Goal: Navigation & Orientation: Find specific page/section

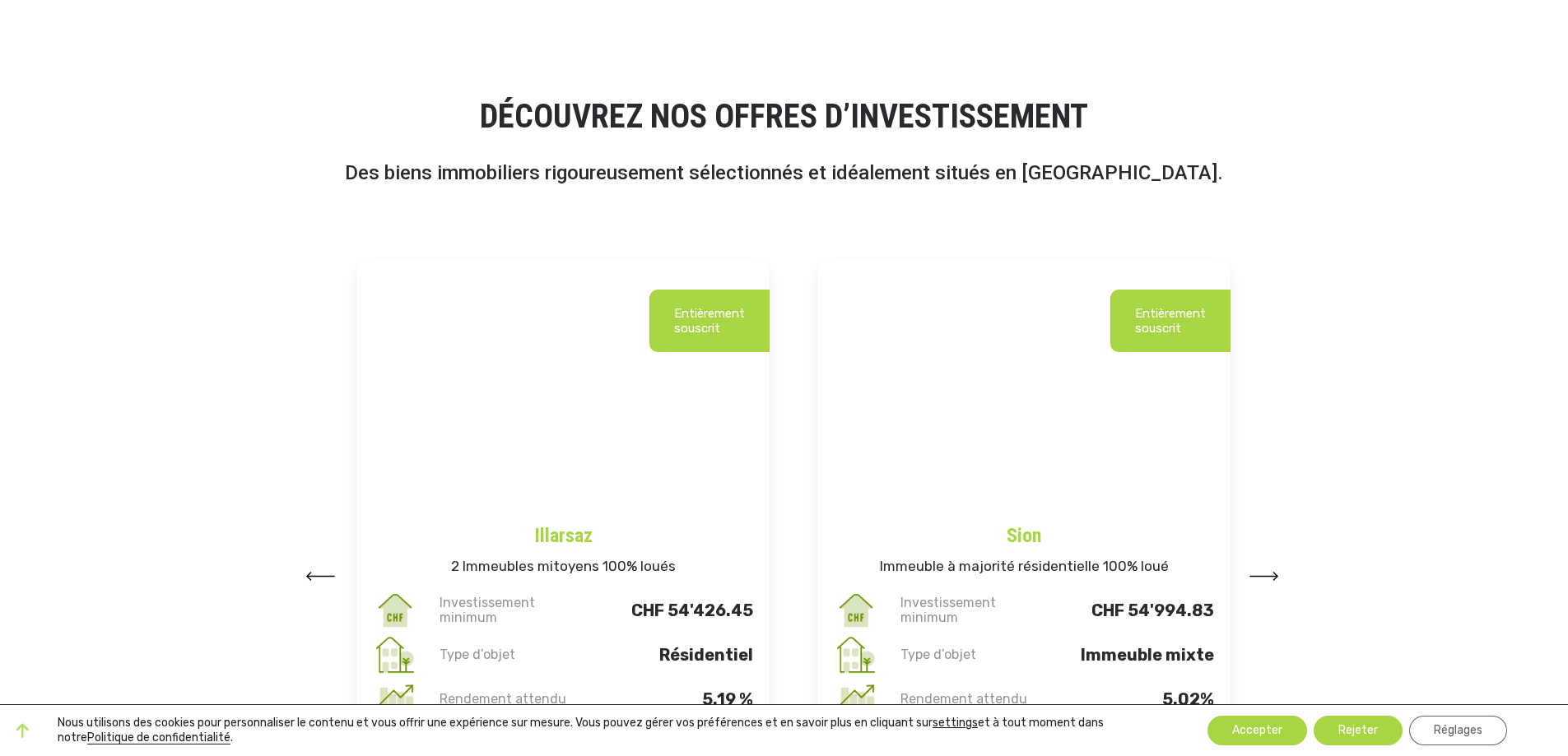
scroll to position [1809, 0]
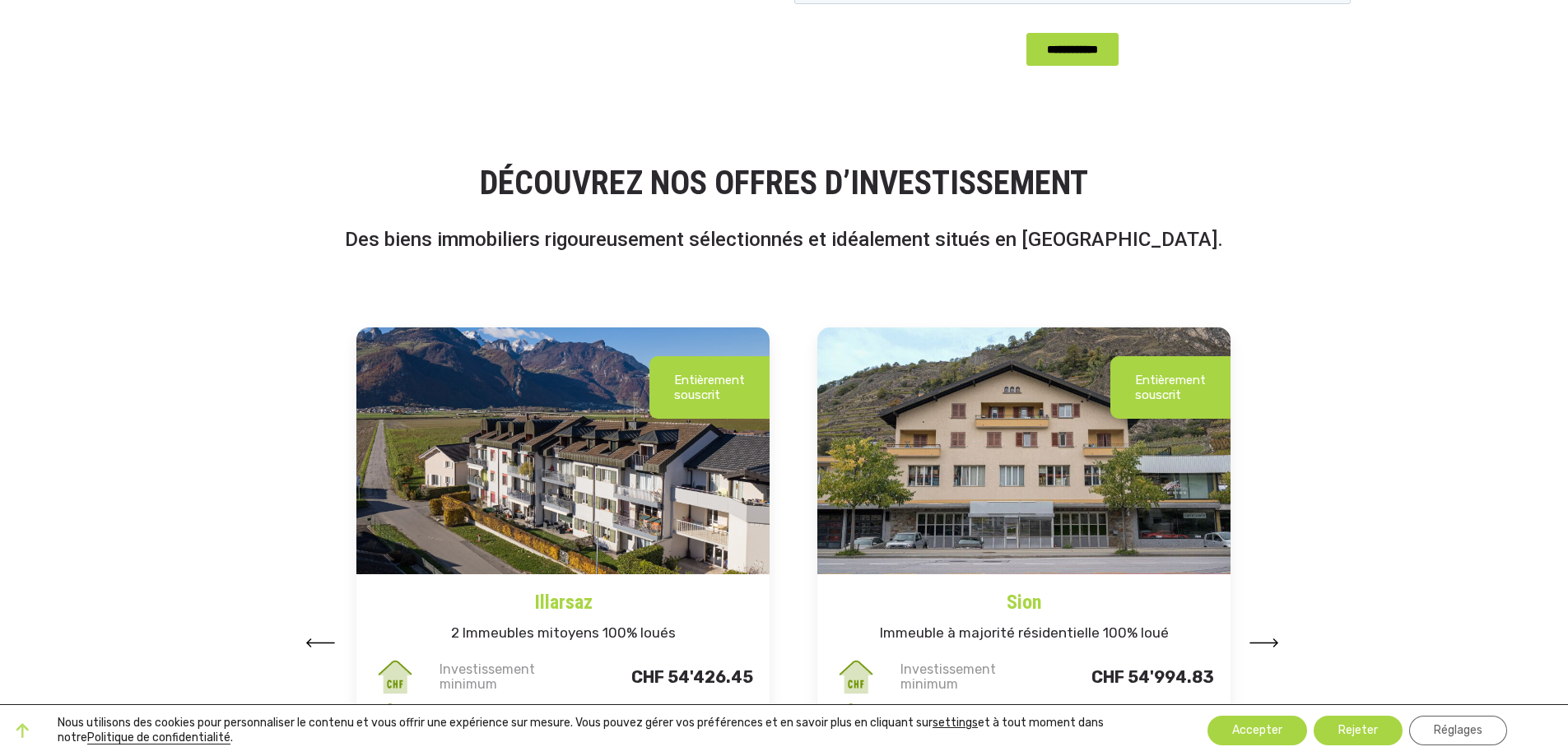
click at [317, 642] on img at bounding box center [320, 642] width 30 height 9
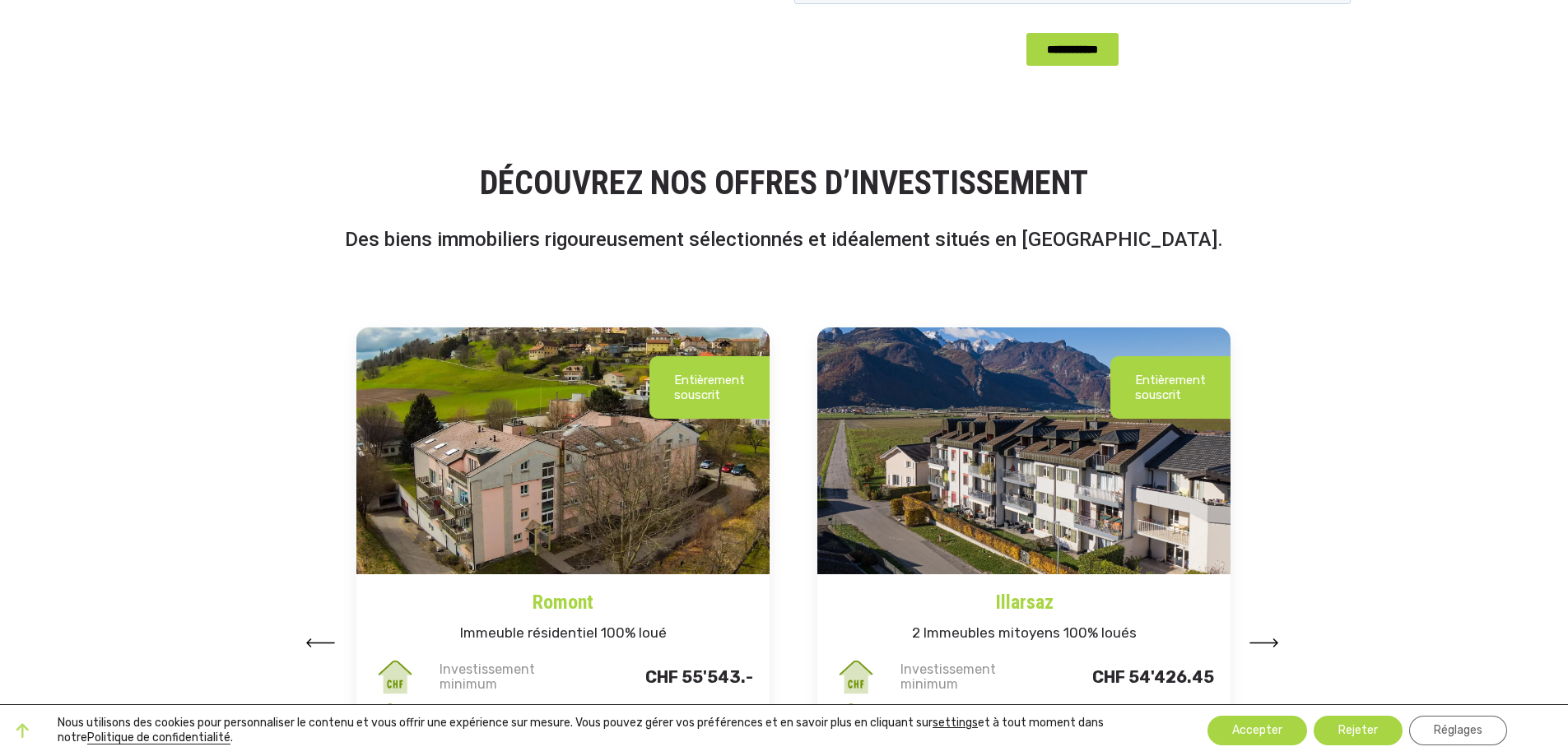
click at [317, 642] on img at bounding box center [320, 642] width 30 height 9
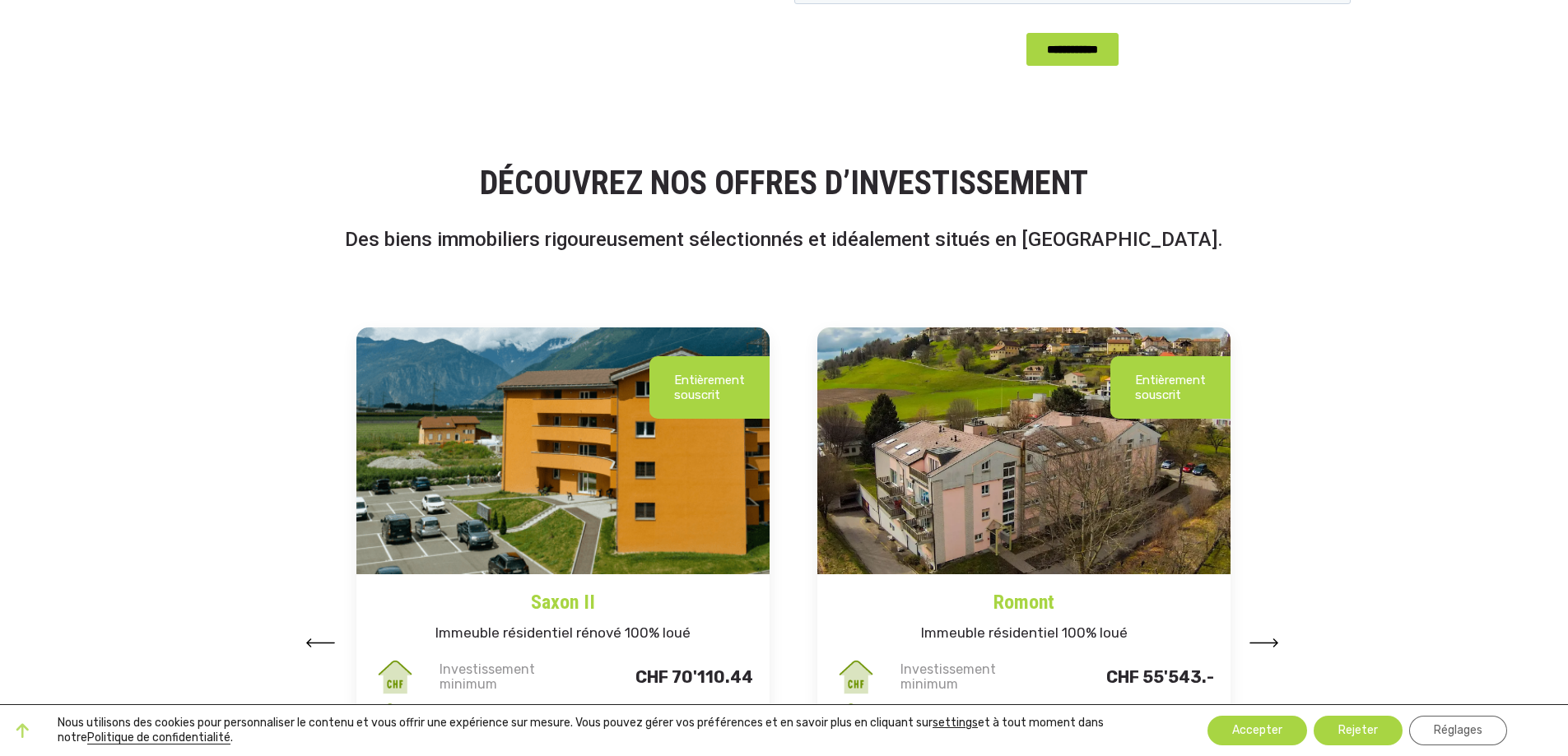
click at [317, 642] on img at bounding box center [320, 642] width 30 height 9
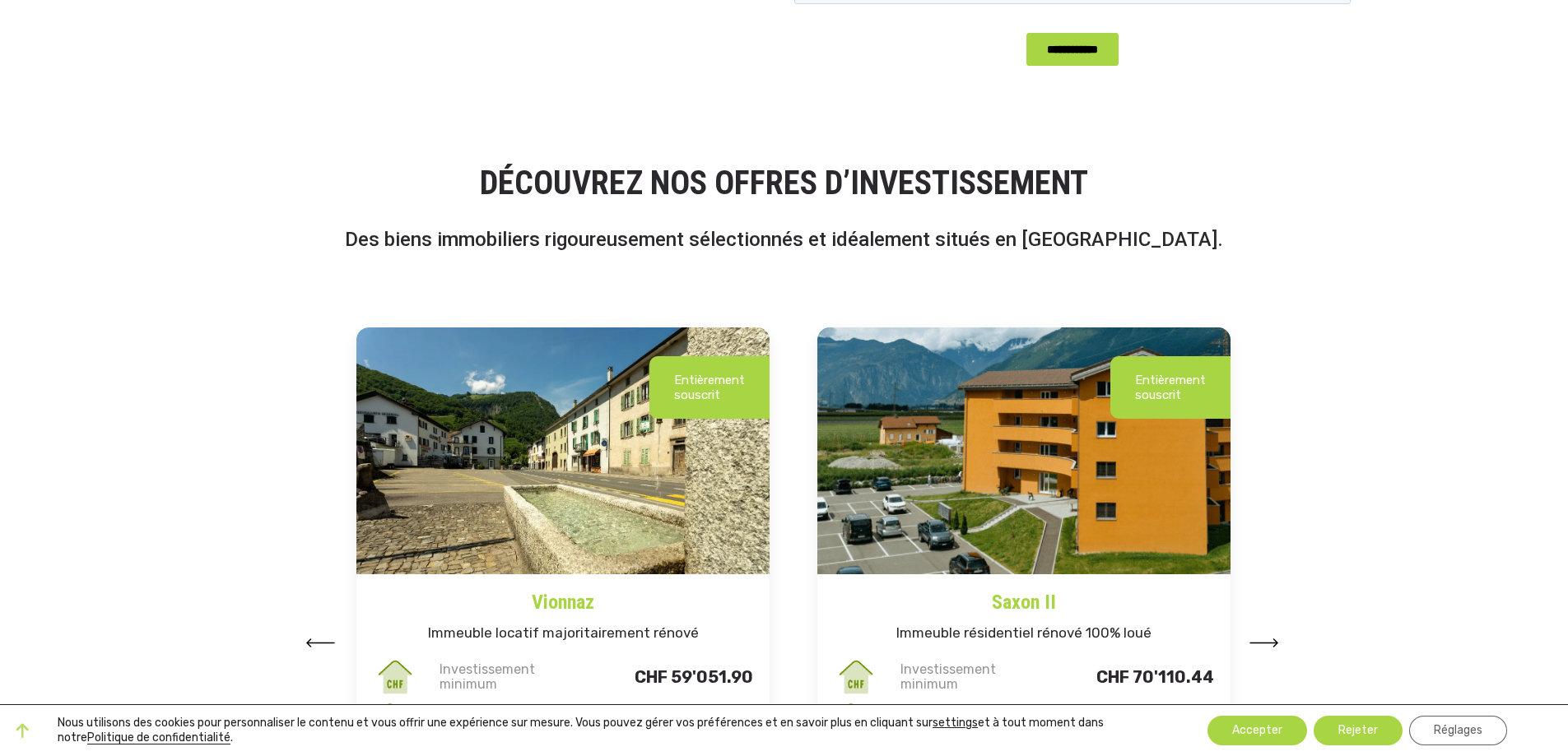
click at [317, 642] on img at bounding box center [320, 642] width 30 height 9
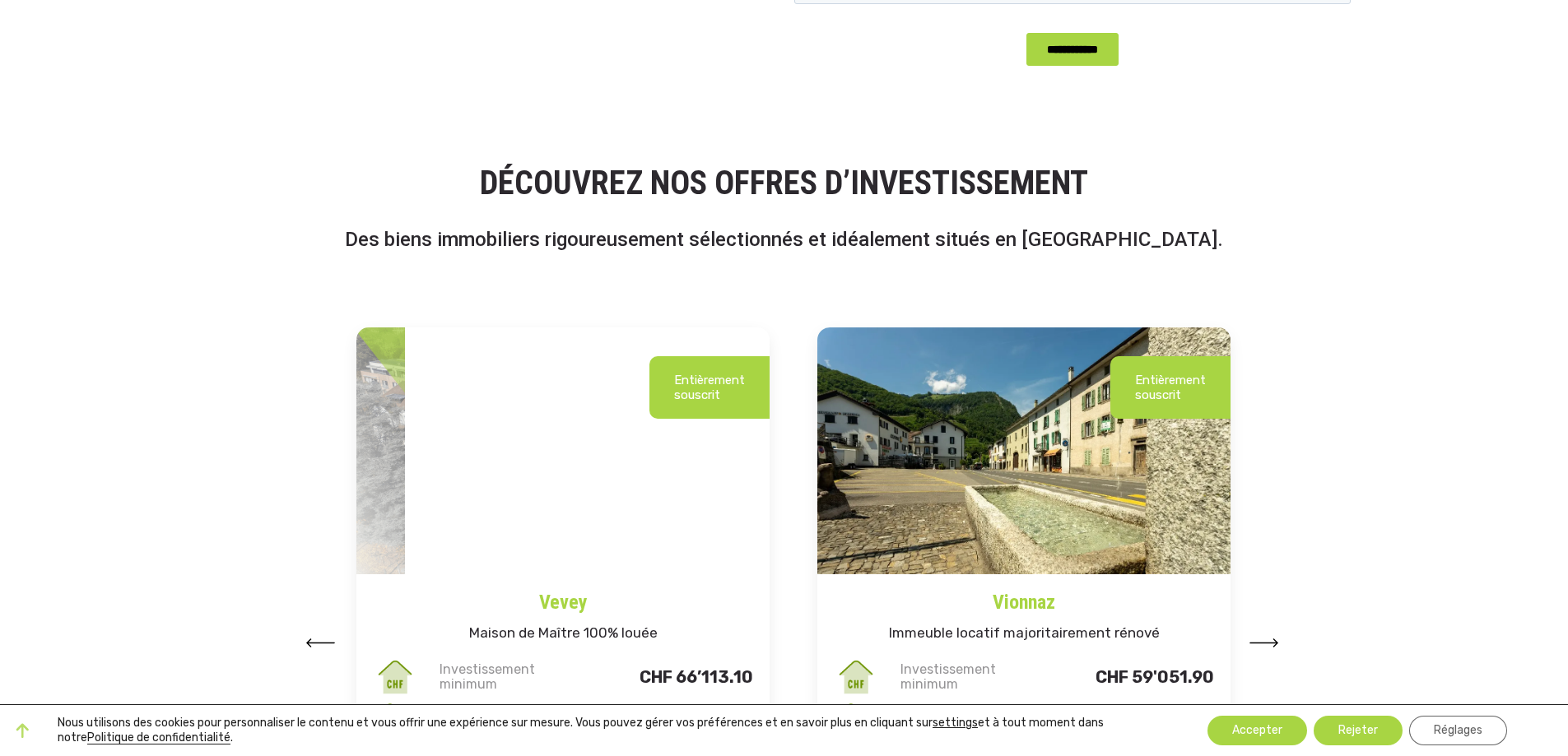
click at [317, 642] on img at bounding box center [320, 642] width 30 height 9
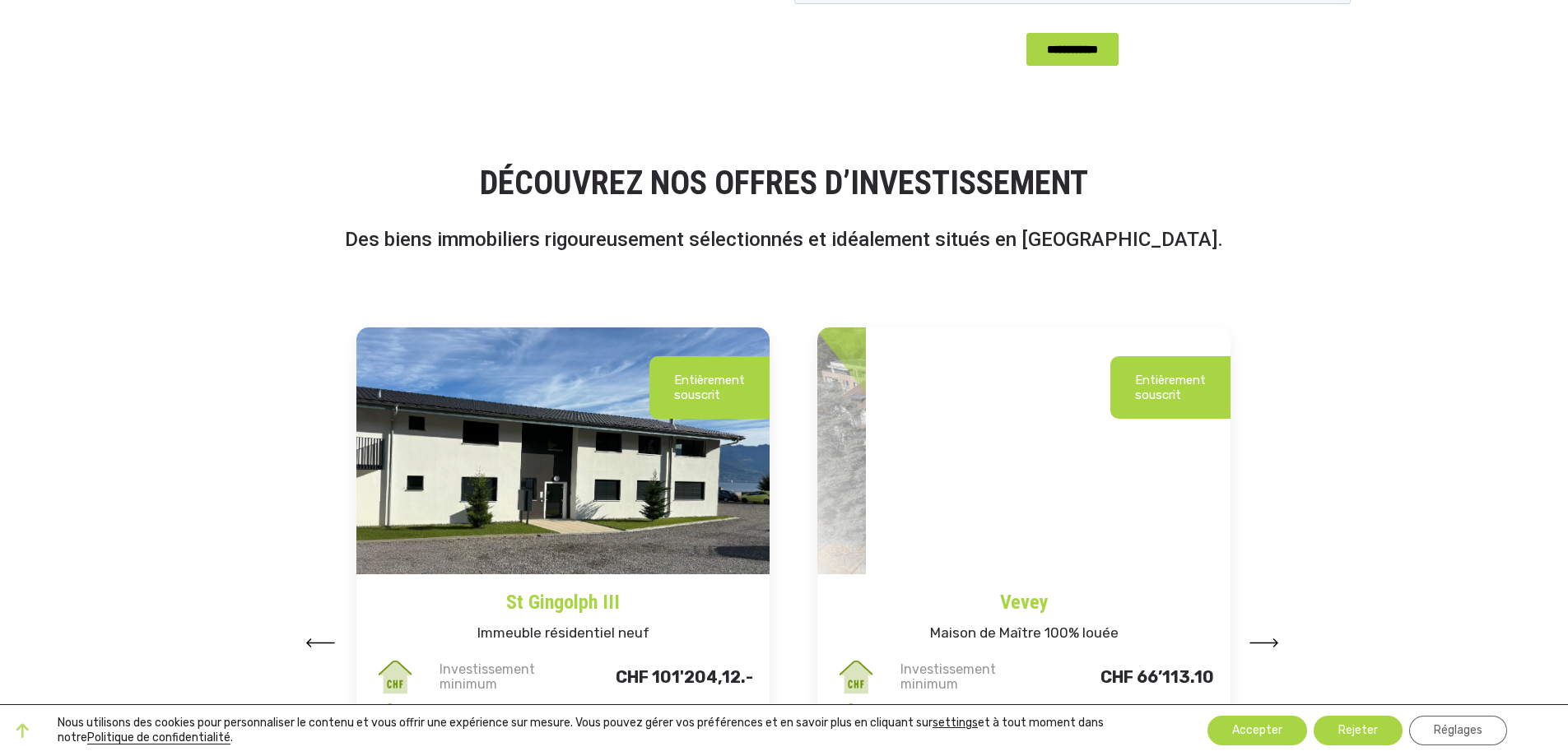
click at [317, 642] on img at bounding box center [320, 642] width 30 height 9
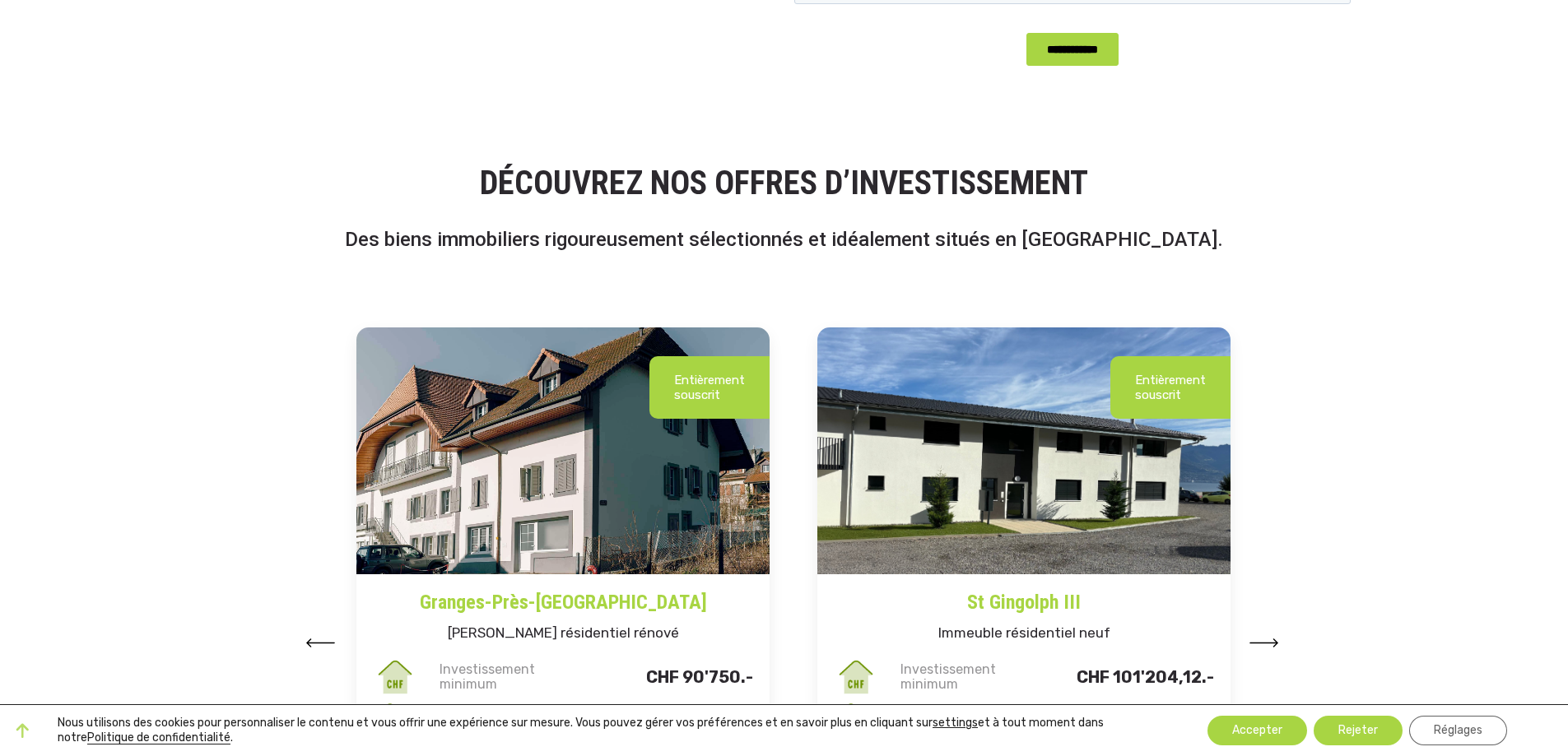
click at [317, 642] on img at bounding box center [320, 642] width 30 height 9
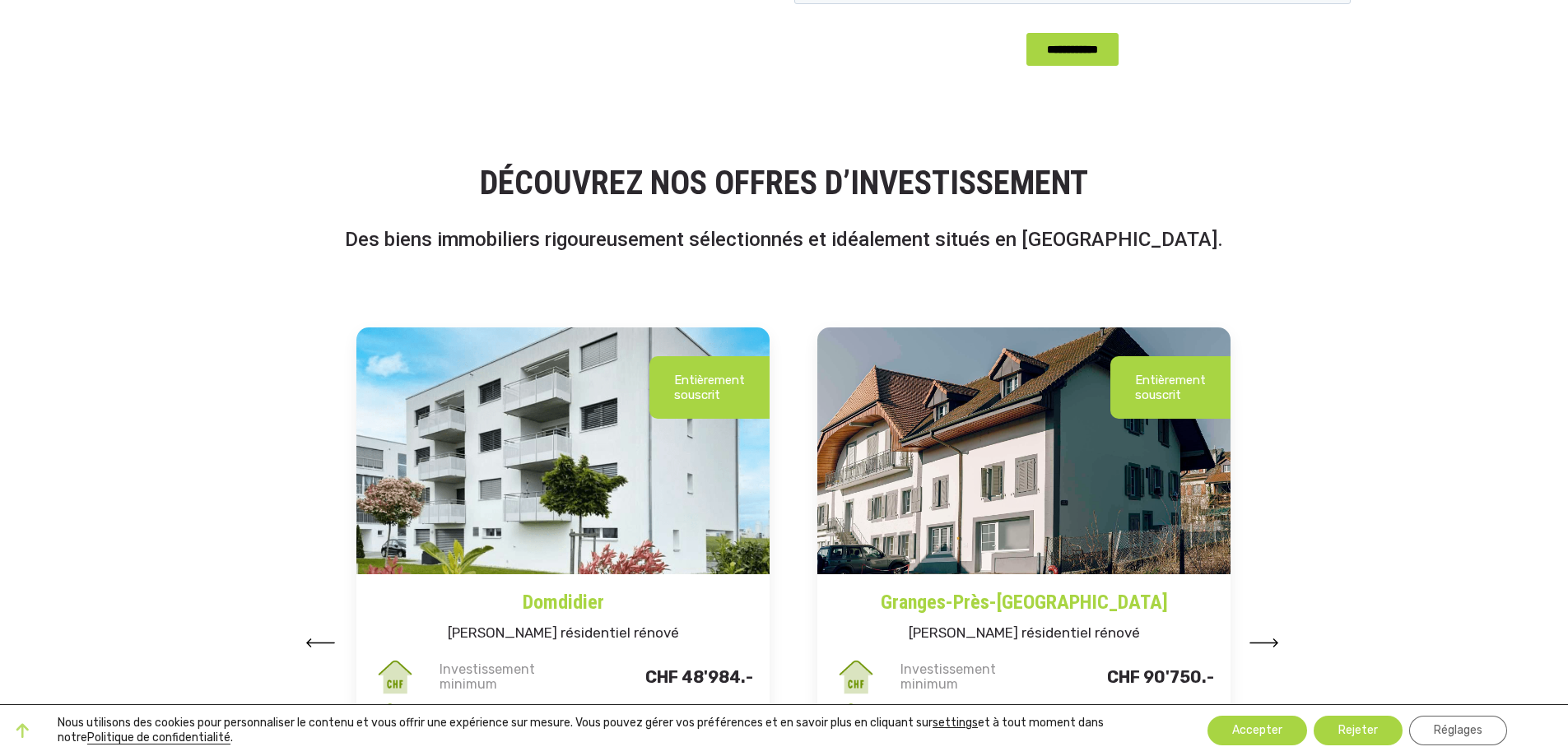
click at [317, 642] on img at bounding box center [320, 642] width 30 height 9
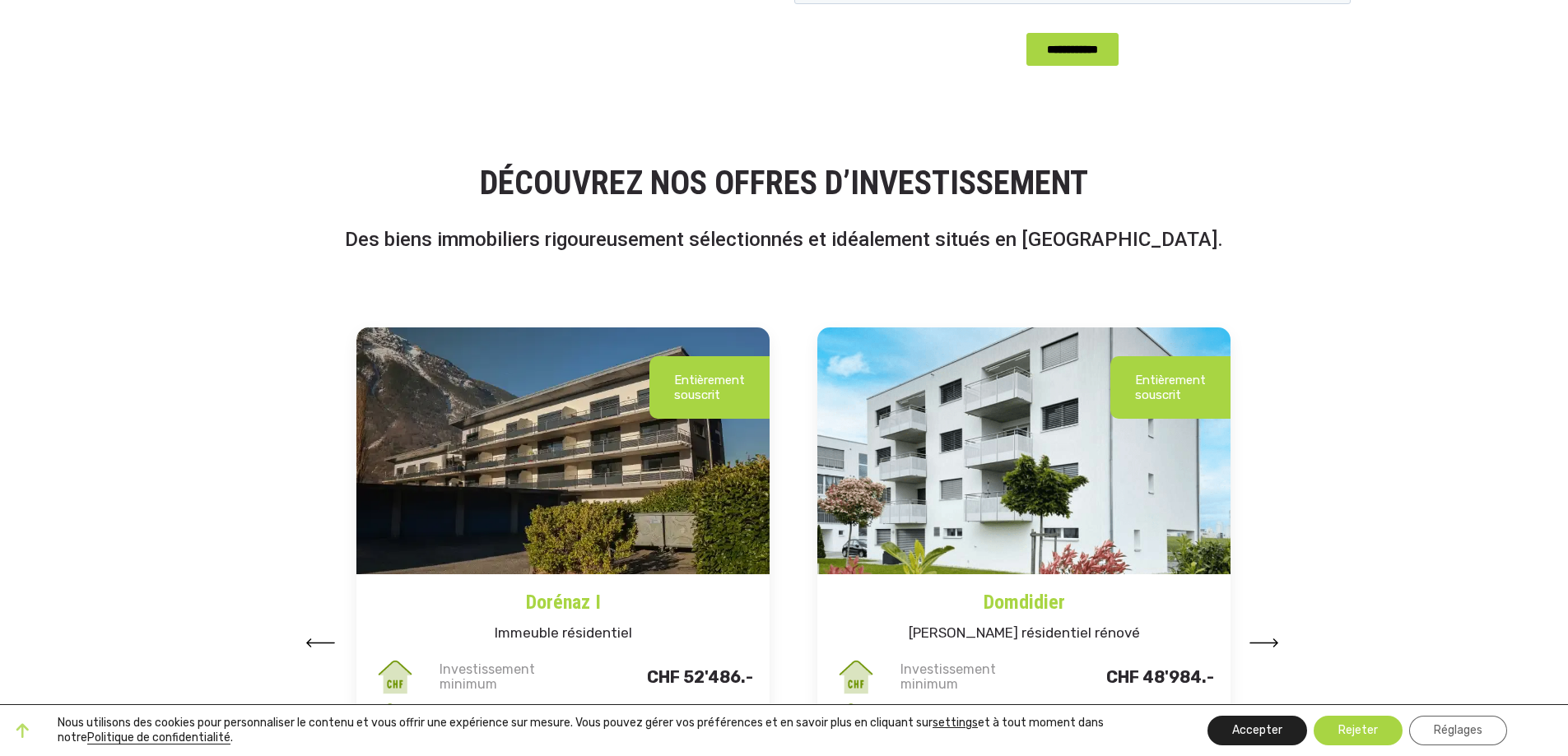
click at [1257, 731] on button "Accepter" at bounding box center [1257, 730] width 99 height 30
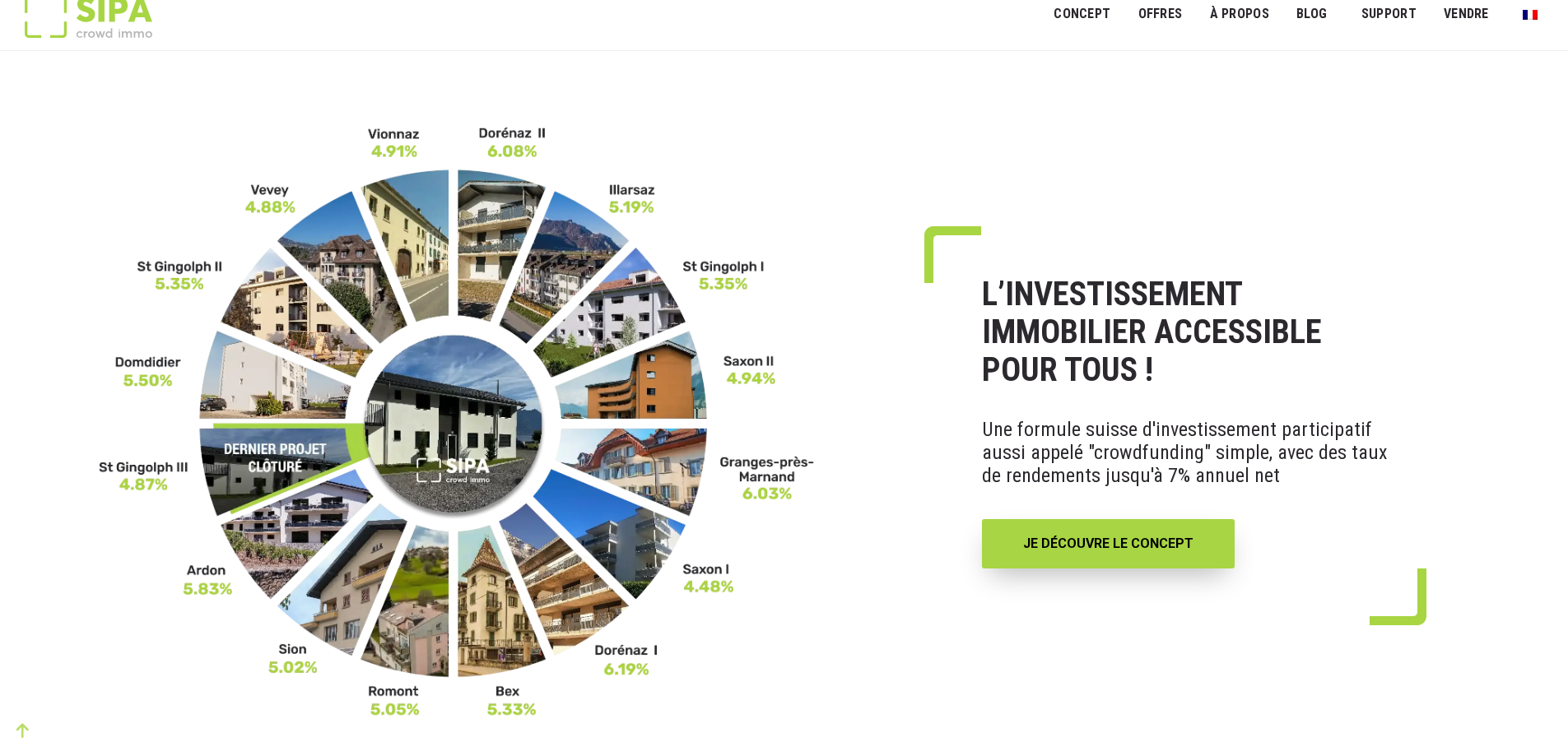
scroll to position [0, 0]
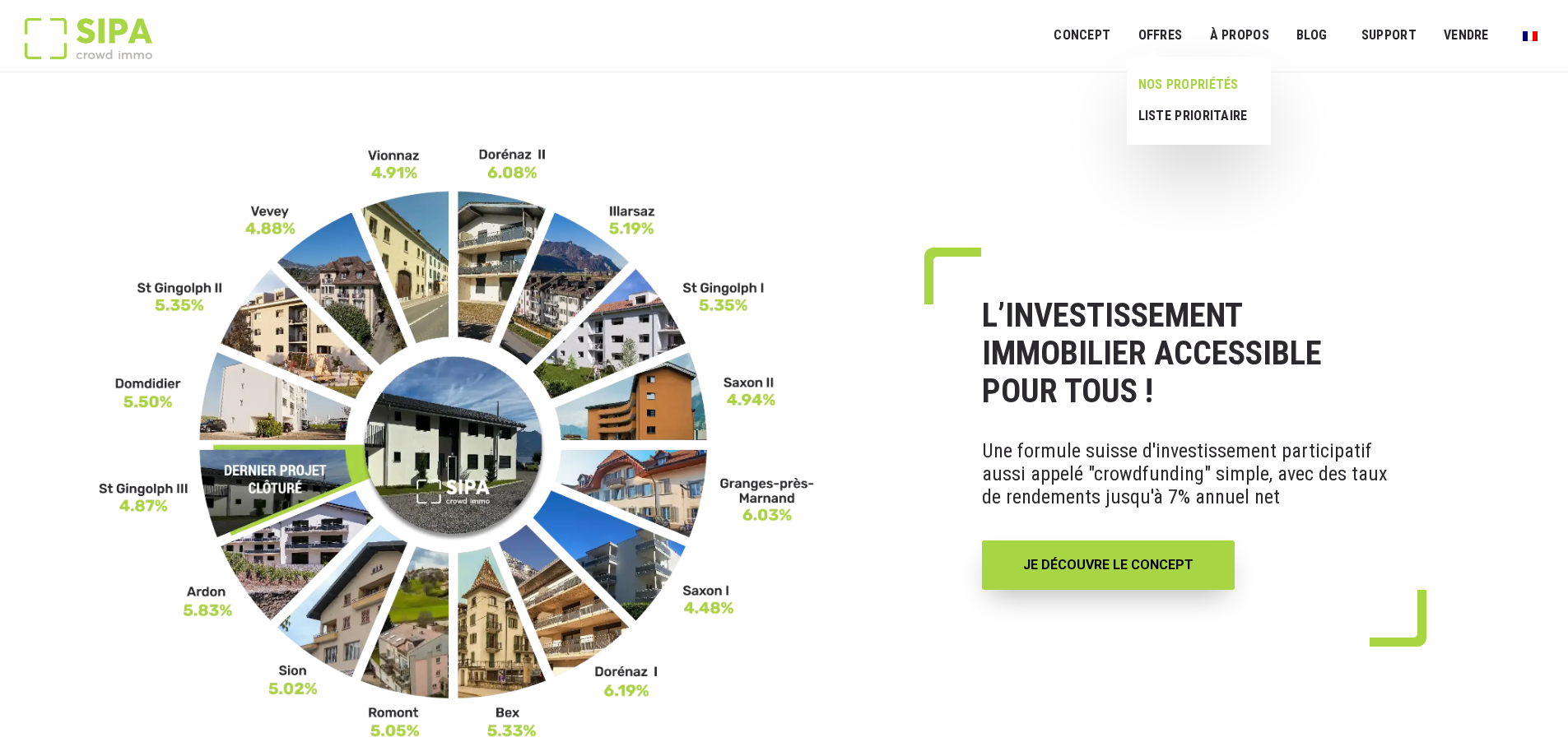
click at [1176, 85] on link "NOS PROPRIÉTÉS" at bounding box center [1192, 85] width 131 height 32
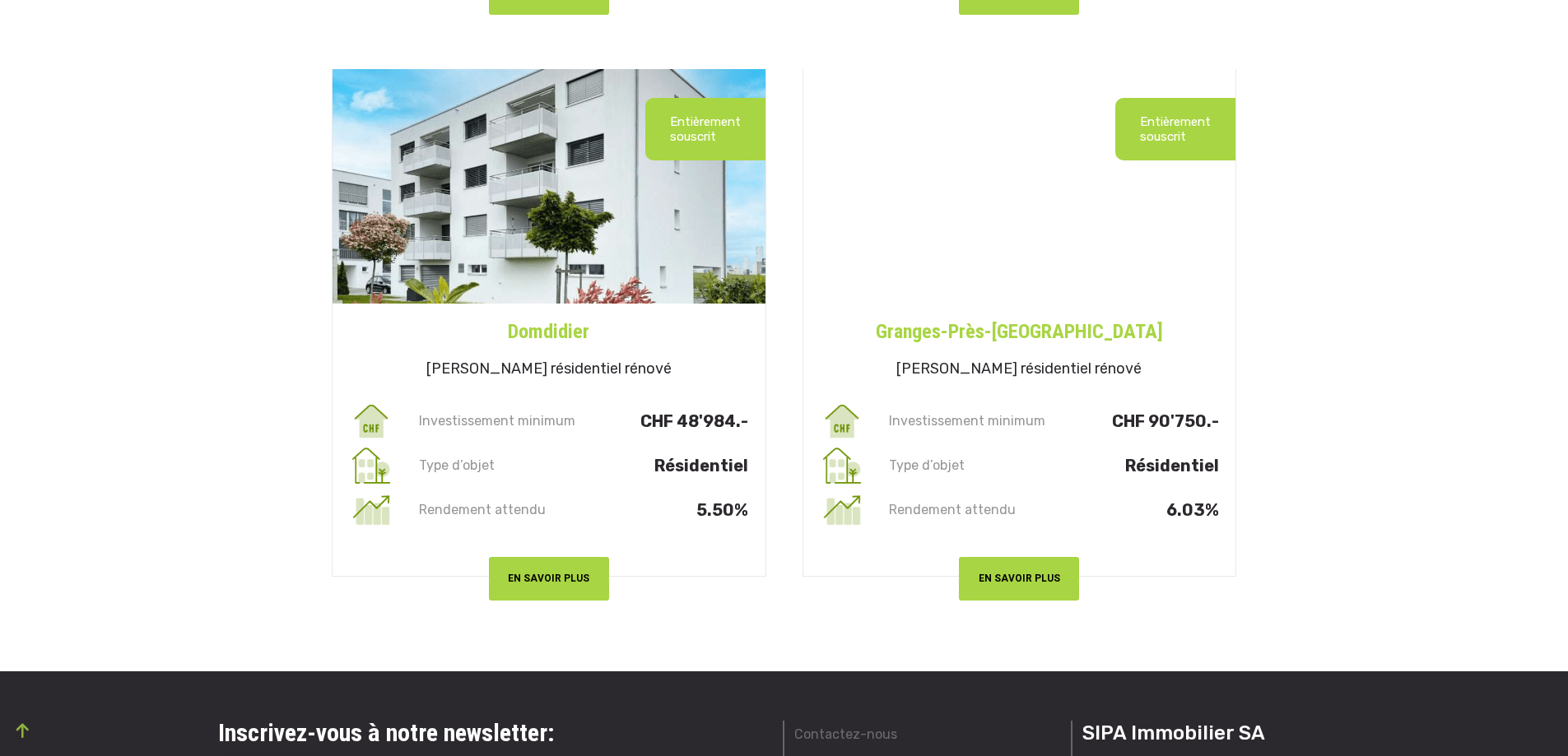
scroll to position [4442, 0]
